Goal: Information Seeking & Learning: Learn about a topic

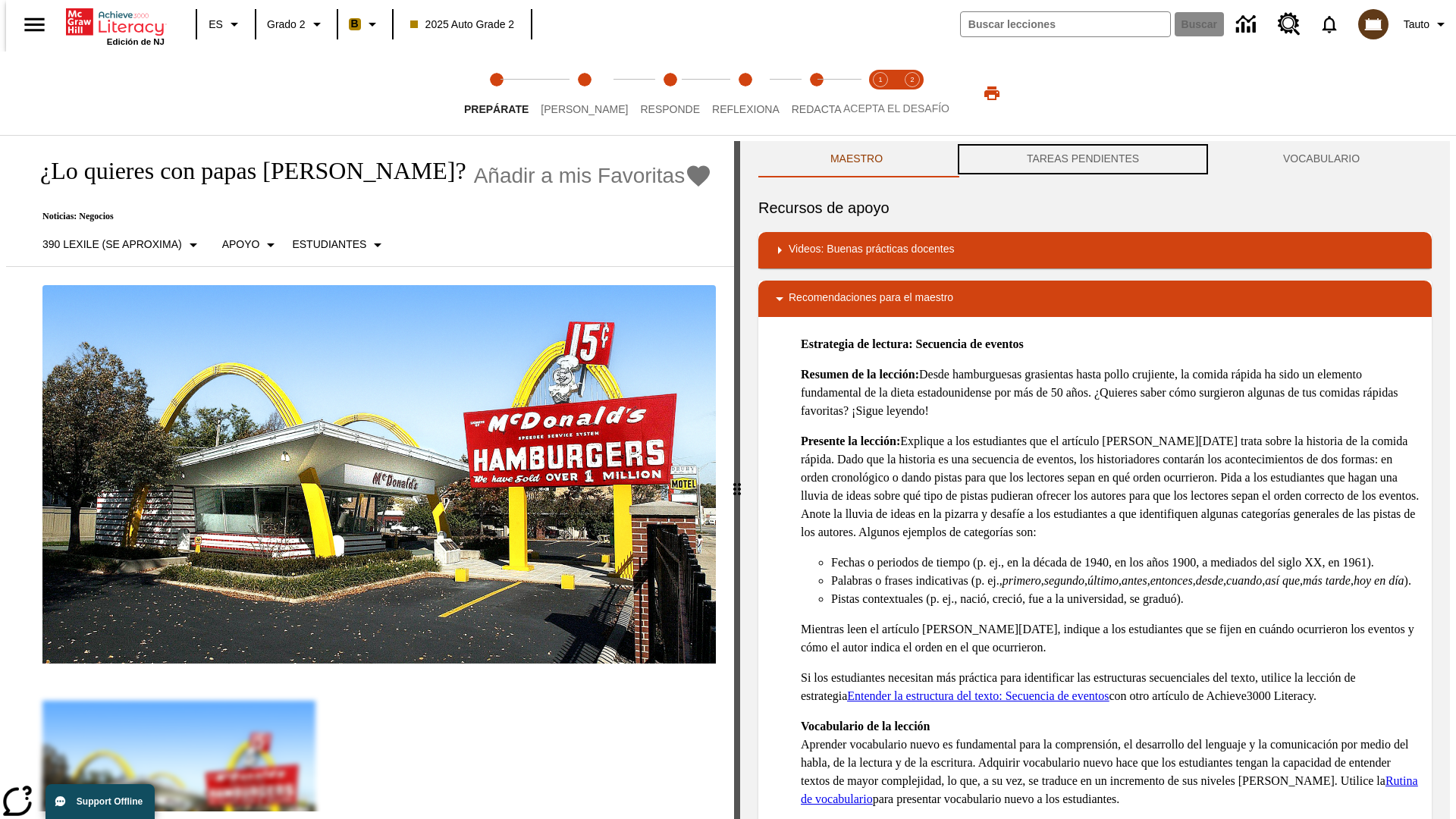
click at [1083, 159] on button "TAREAS PENDIENTES" at bounding box center [1082, 159] width 256 height 36
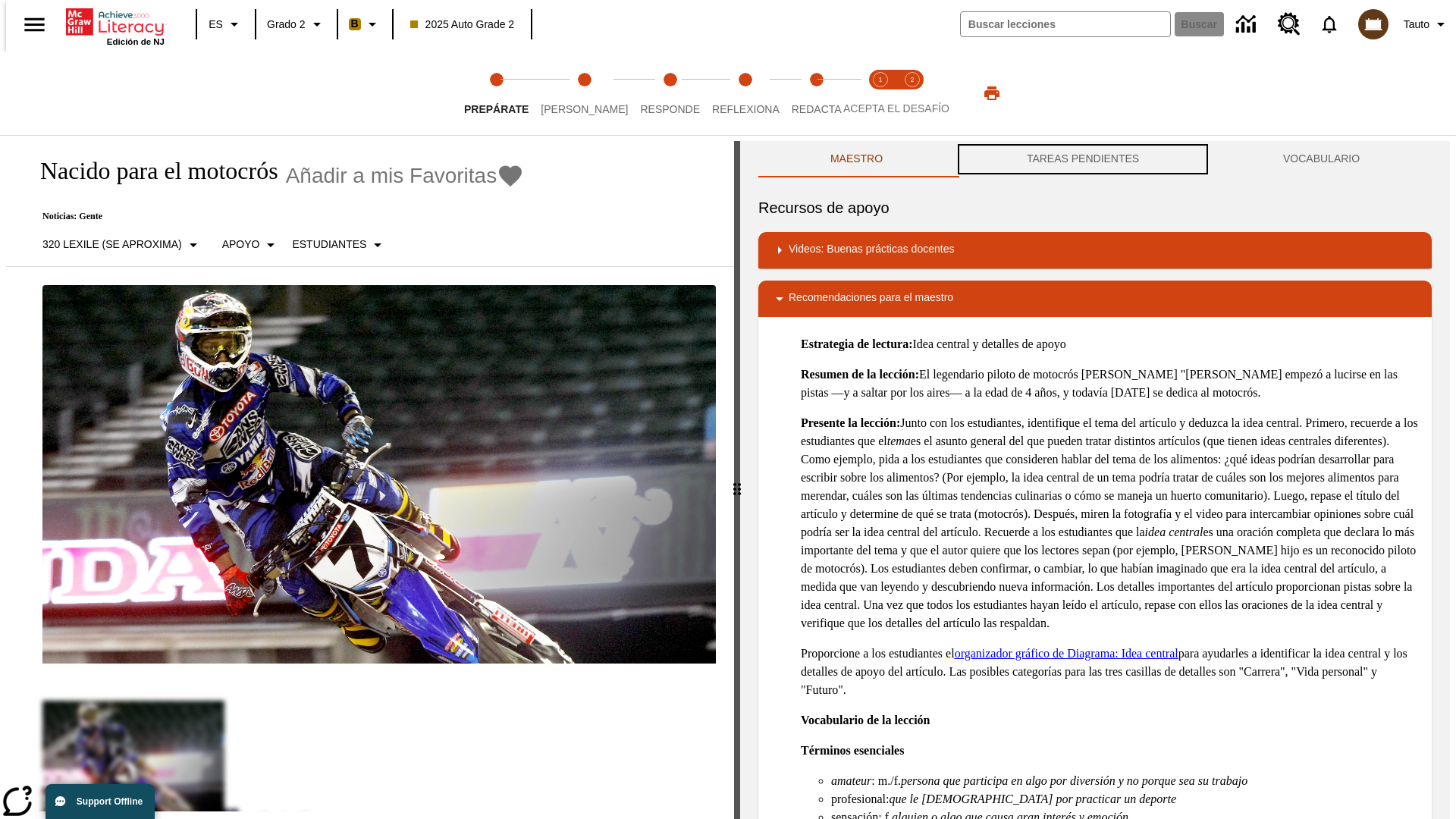
click at [1083, 159] on button "TAREAS PENDIENTES" at bounding box center [1082, 159] width 256 height 36
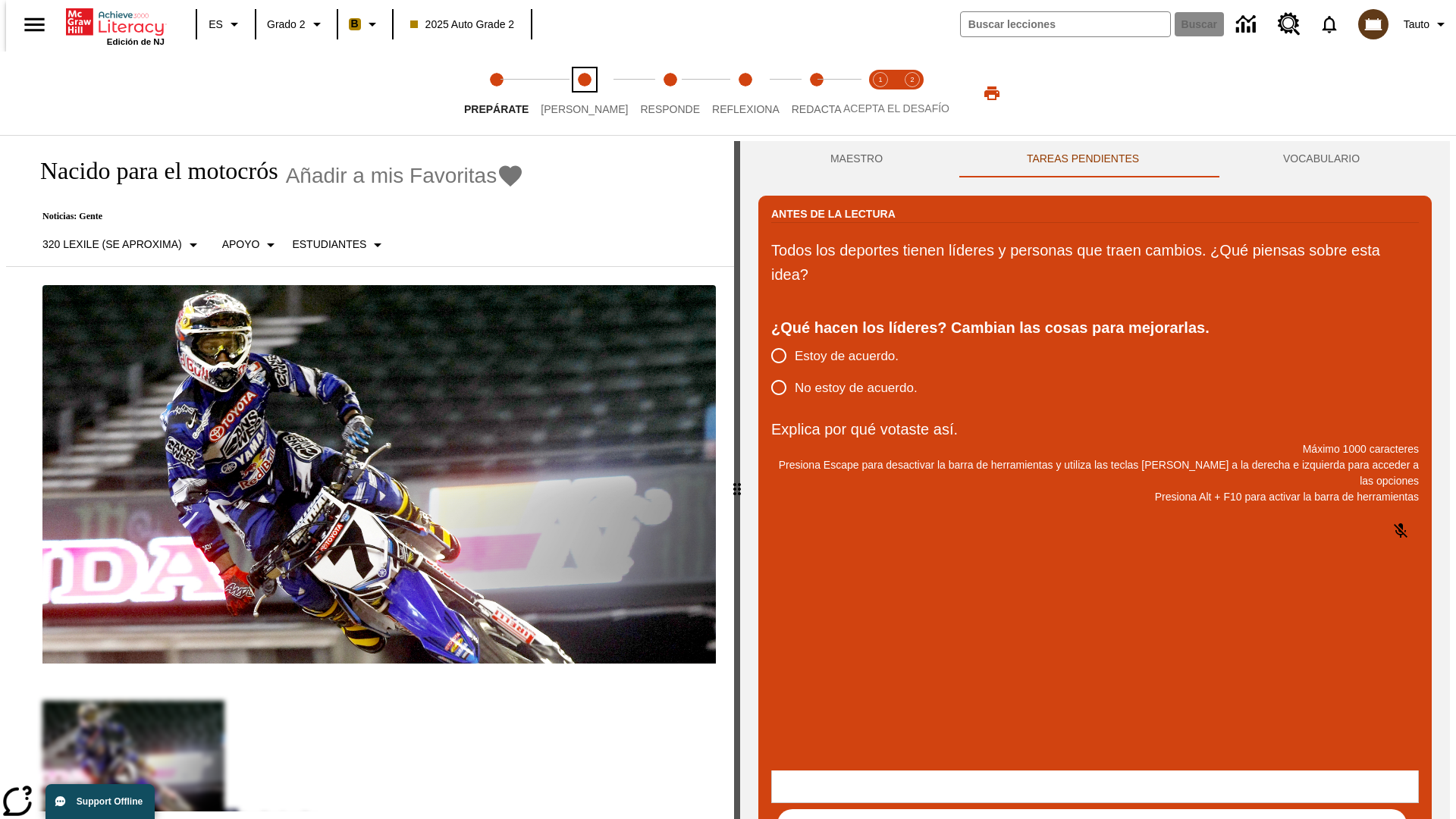
click at [572, 93] on span "[PERSON_NAME]" at bounding box center [584, 104] width 87 height 28
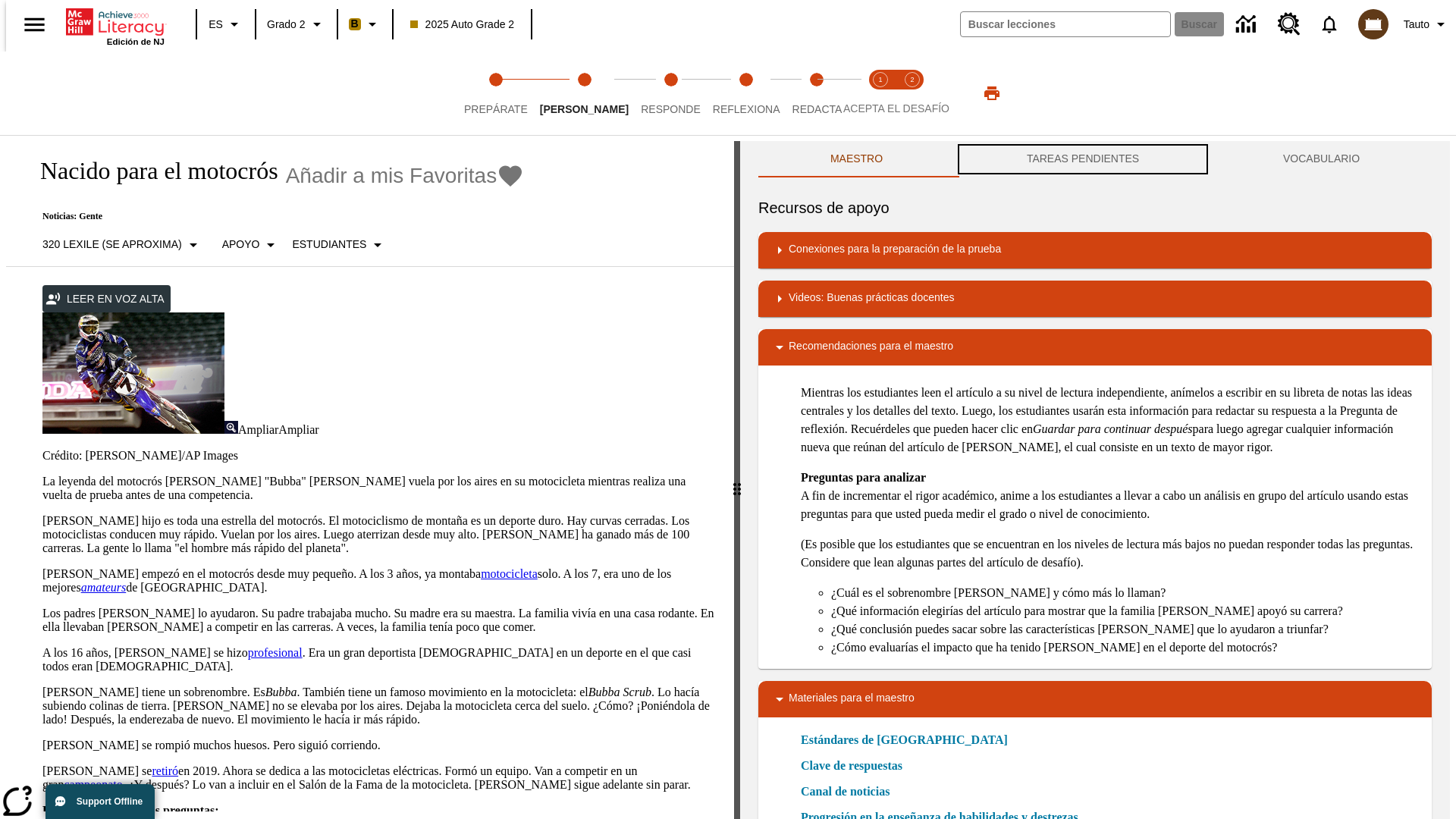
scroll to position [1, 0]
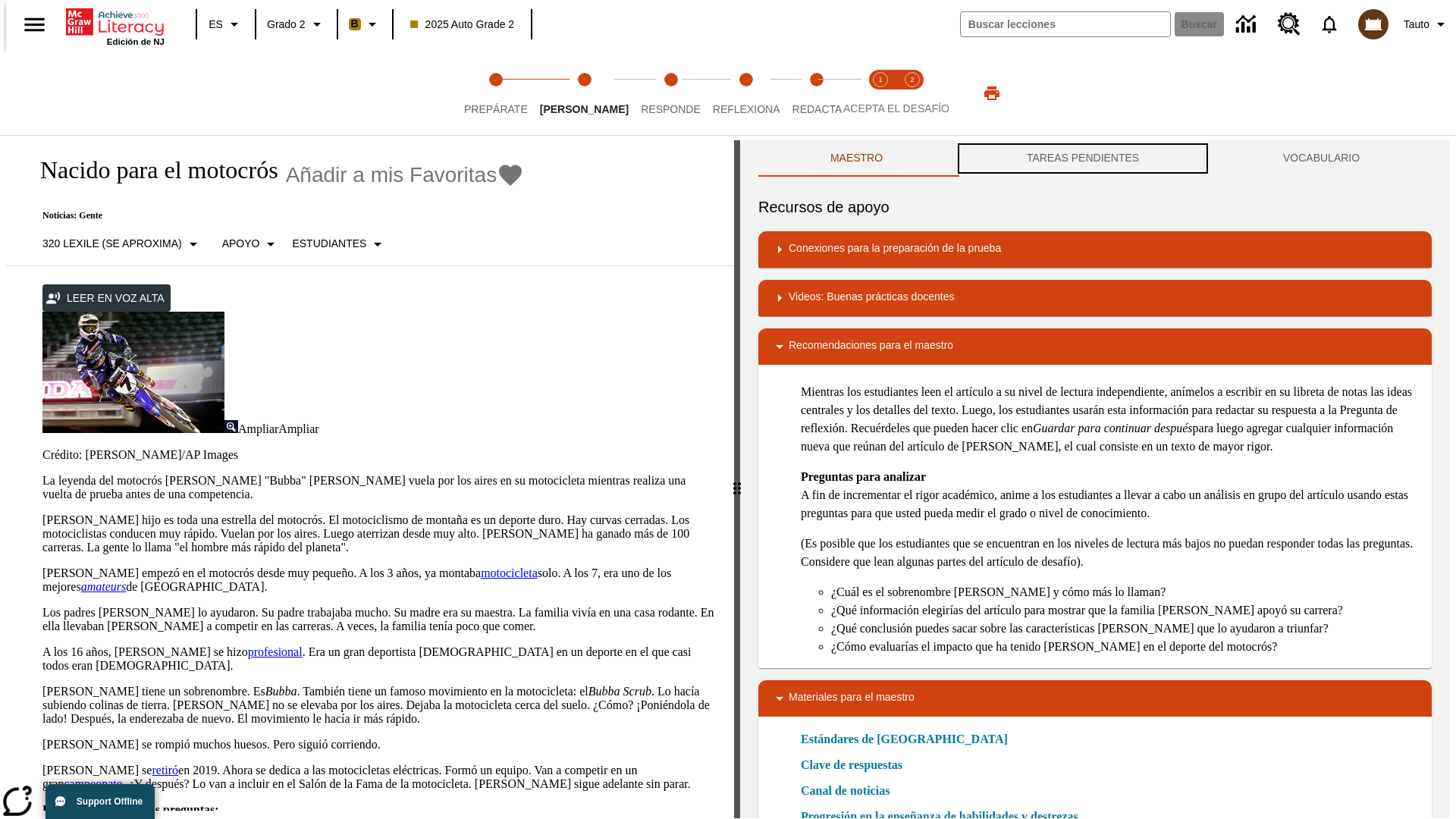
click at [1083, 159] on button "TAREAS PENDIENTES" at bounding box center [1082, 158] width 256 height 36
